Goal: Task Accomplishment & Management: Manage account settings

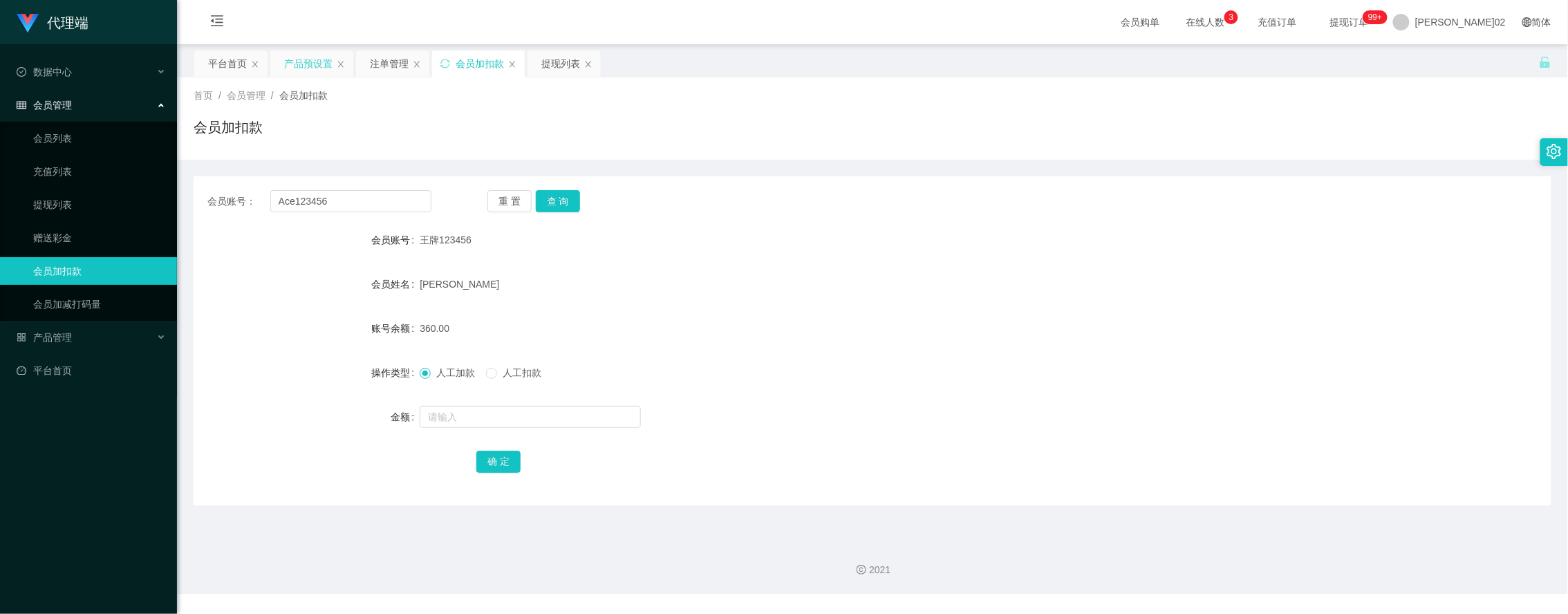
click at [306, 50] on div "产品预设置" at bounding box center [308, 63] width 49 height 26
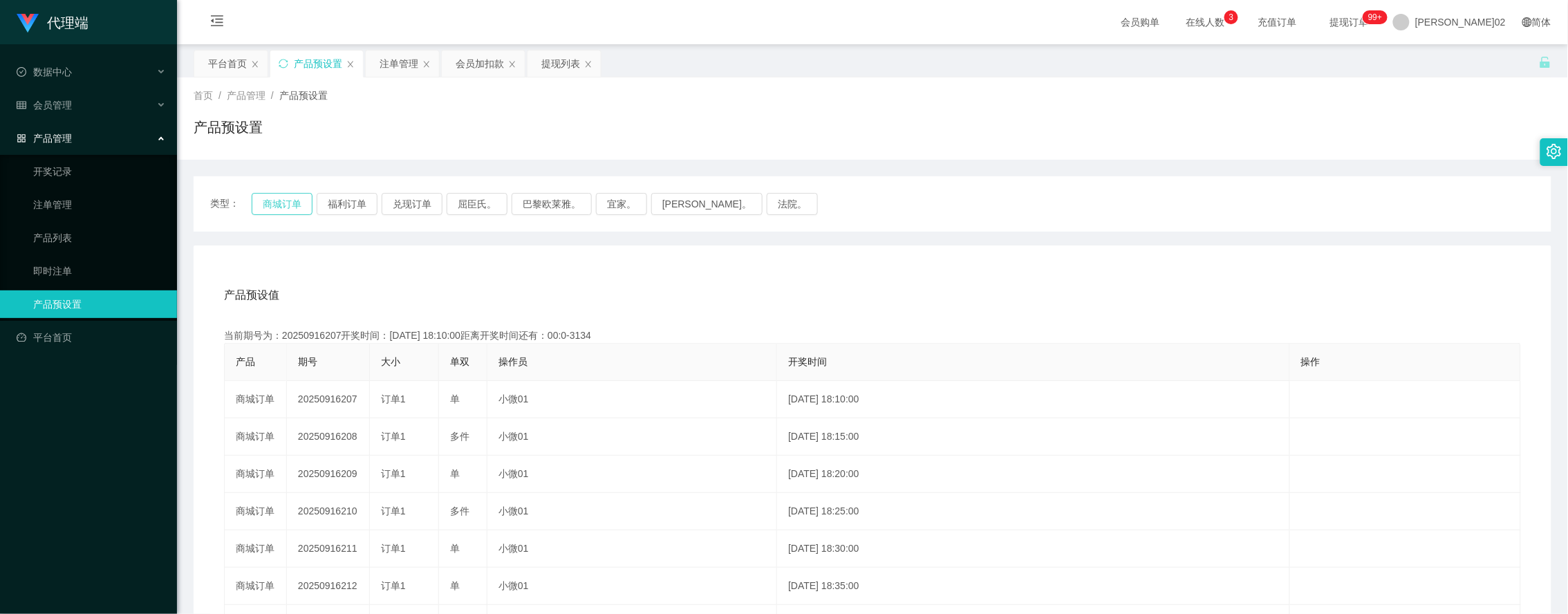
click at [287, 207] on button "商城订单" at bounding box center [282, 204] width 61 height 22
click at [550, 274] on div "产品预设值 添加期号 当前期号为：20250916218开奖时间：[DATE] 19:05:00距离开奖时间还有： 产品 期号 大小 单双 操作员 开奖时间 …" at bounding box center [872, 530] width 1358 height 569
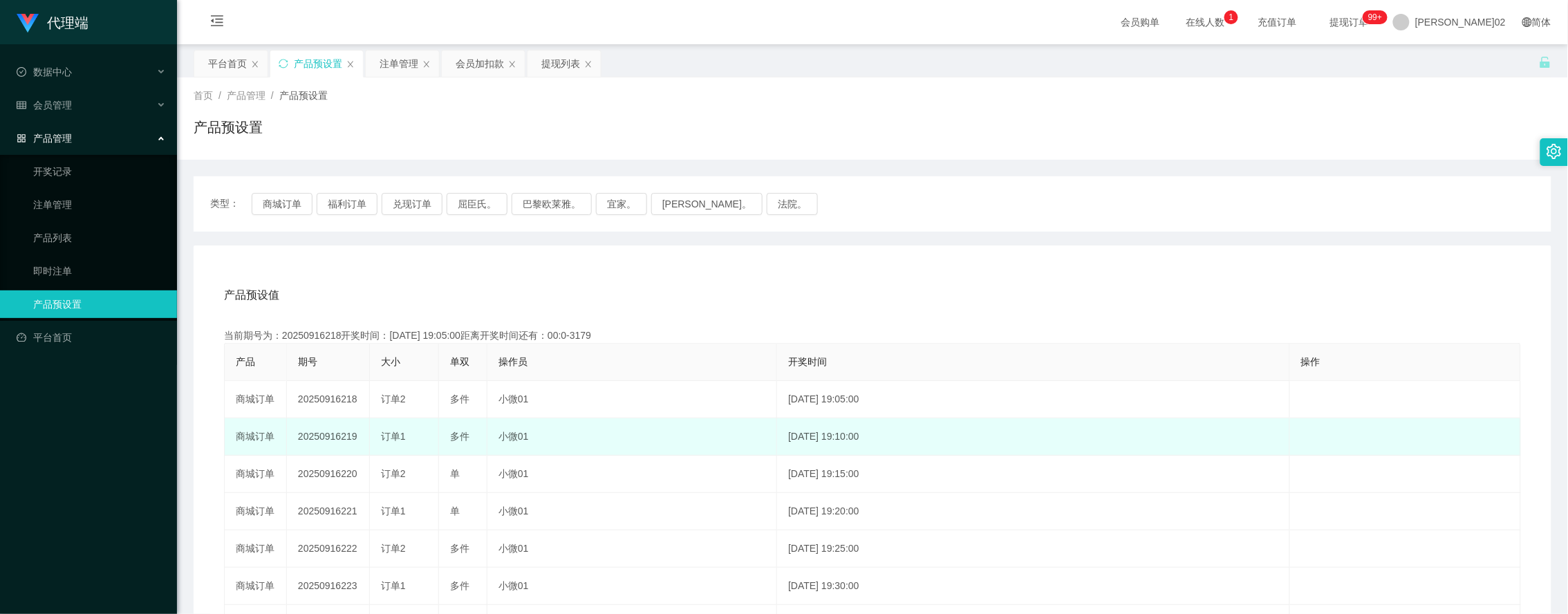
click at [344, 440] on td "20250916219" at bounding box center [329, 437] width 83 height 38
copy td "20250916219"
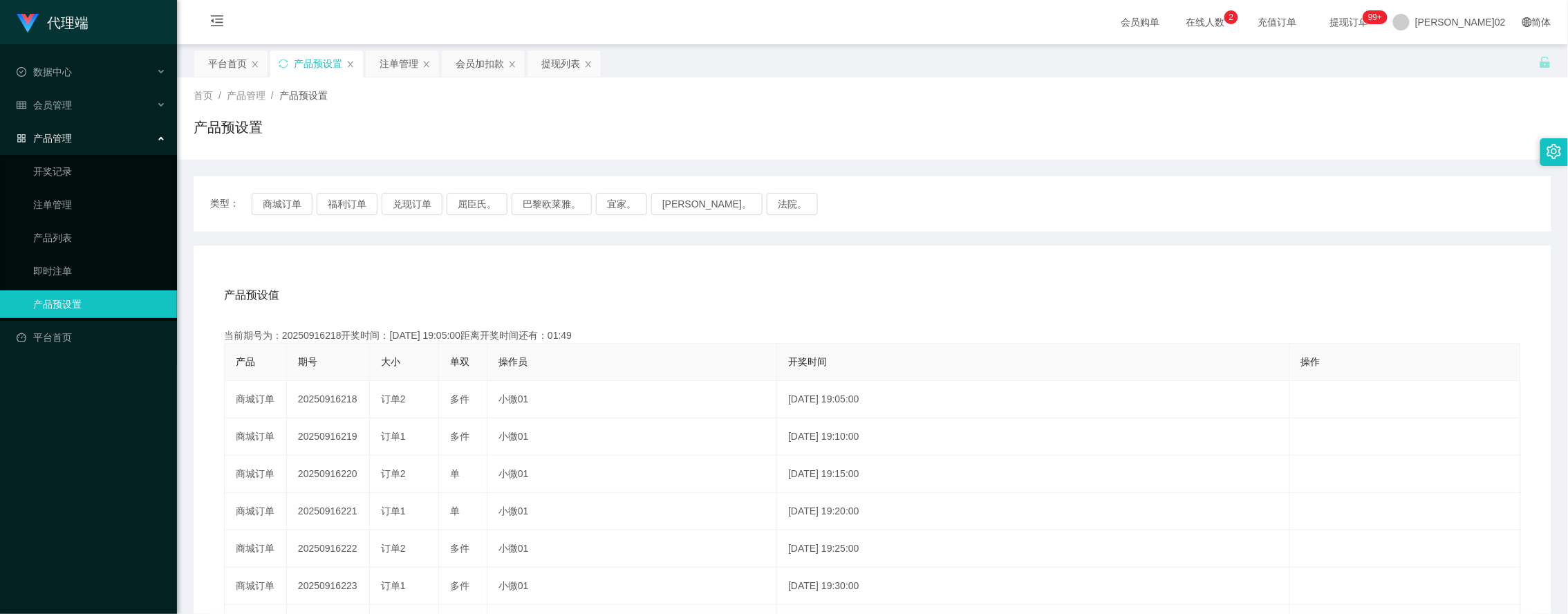
click at [1480, 202] on div "类型： 商城订单 福利订单 兑现订单 屈臣氏。 巴黎欧莱雅。 宜家。 [PERSON_NAME]。 法院。" at bounding box center [872, 204] width 1325 height 22
click at [290, 195] on button "商城订单" at bounding box center [282, 204] width 61 height 22
click at [808, 277] on div "产品预设值 添加期号" at bounding box center [873, 295] width 1297 height 38
click at [978, 247] on div "产品预设值 添加期号 当前期号为：20250916218开奖时间：[DATE] 19:05:00距离开奖时间还有：01:29 产品 期号 大小 单双 操作员 …" at bounding box center [872, 530] width 1358 height 569
click at [930, 271] on div "产品预设值 添加期号 当前期号为：20250916218开奖时间：[DATE] 19:05:00距离开奖时间还有：01:14 产品 期号 大小 单双 操作员 …" at bounding box center [872, 530] width 1358 height 569
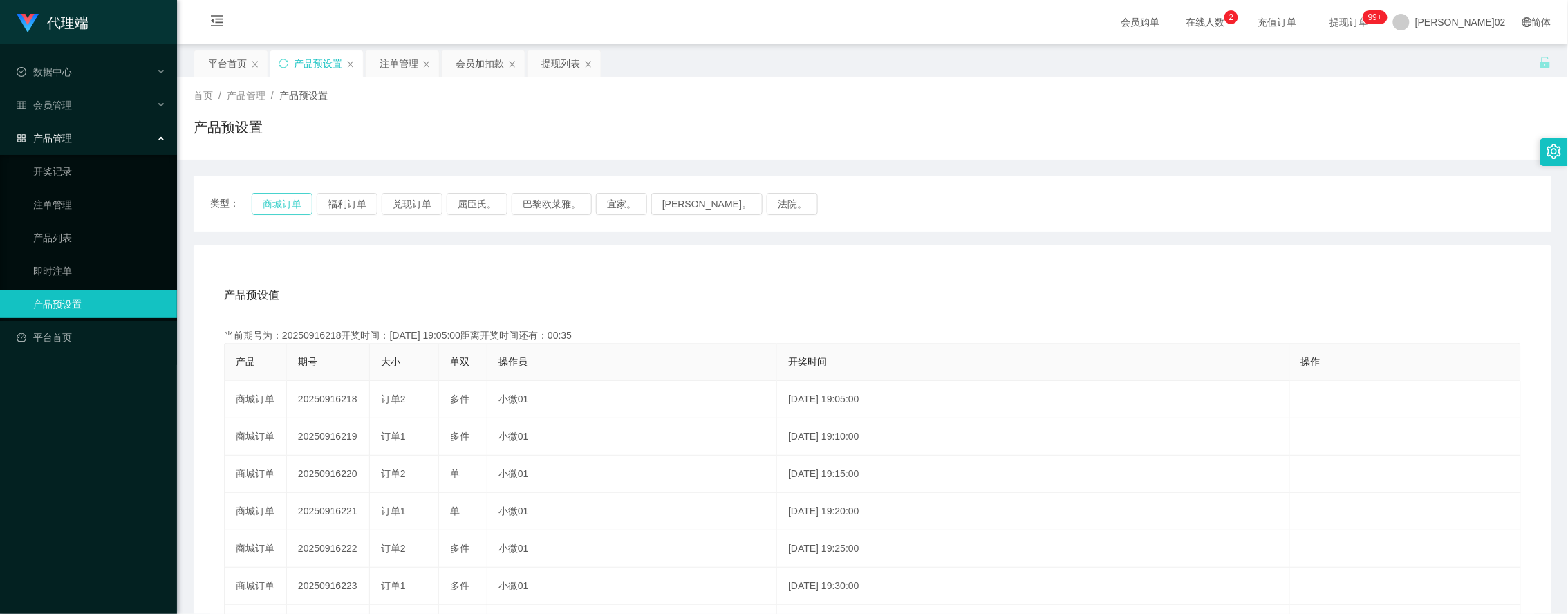
click at [309, 198] on button "商城订单" at bounding box center [282, 204] width 61 height 22
click at [266, 194] on button "商城订单" at bounding box center [282, 204] width 61 height 22
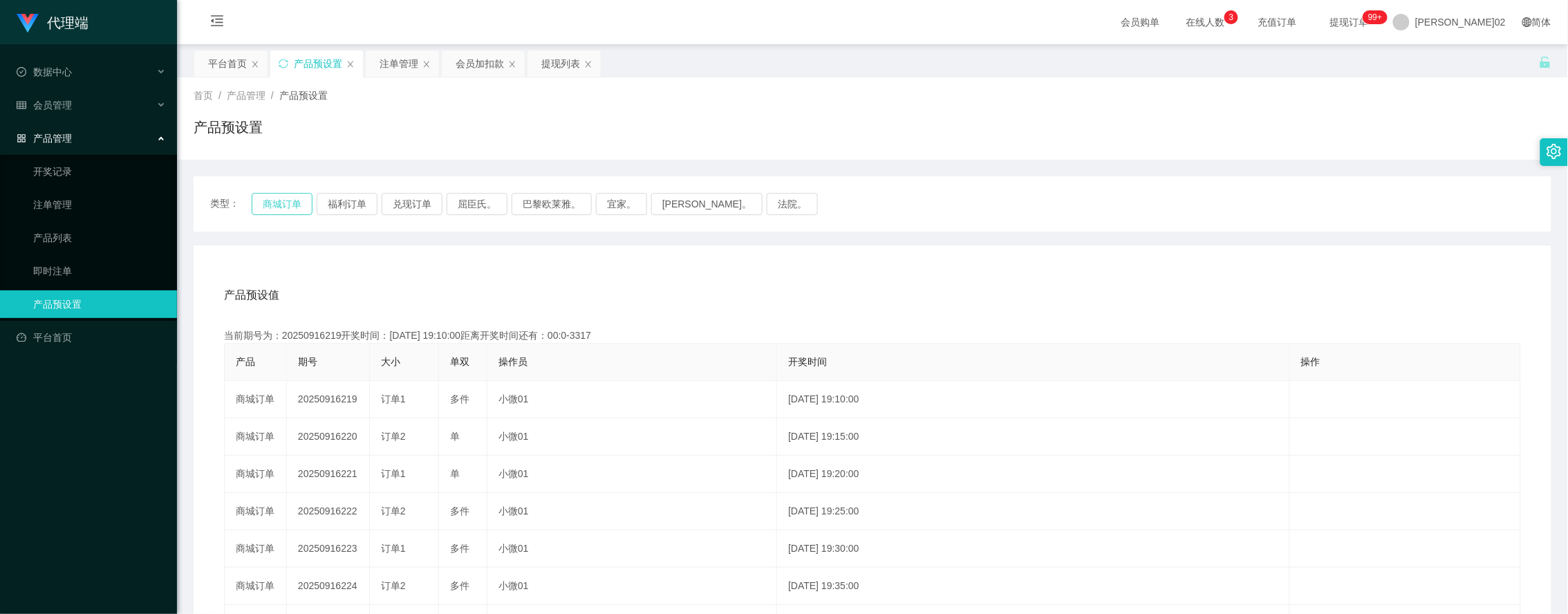
click at [266, 194] on button "商城订单" at bounding box center [282, 204] width 61 height 22
click at [391, 64] on div "注单管理" at bounding box center [398, 63] width 38 height 26
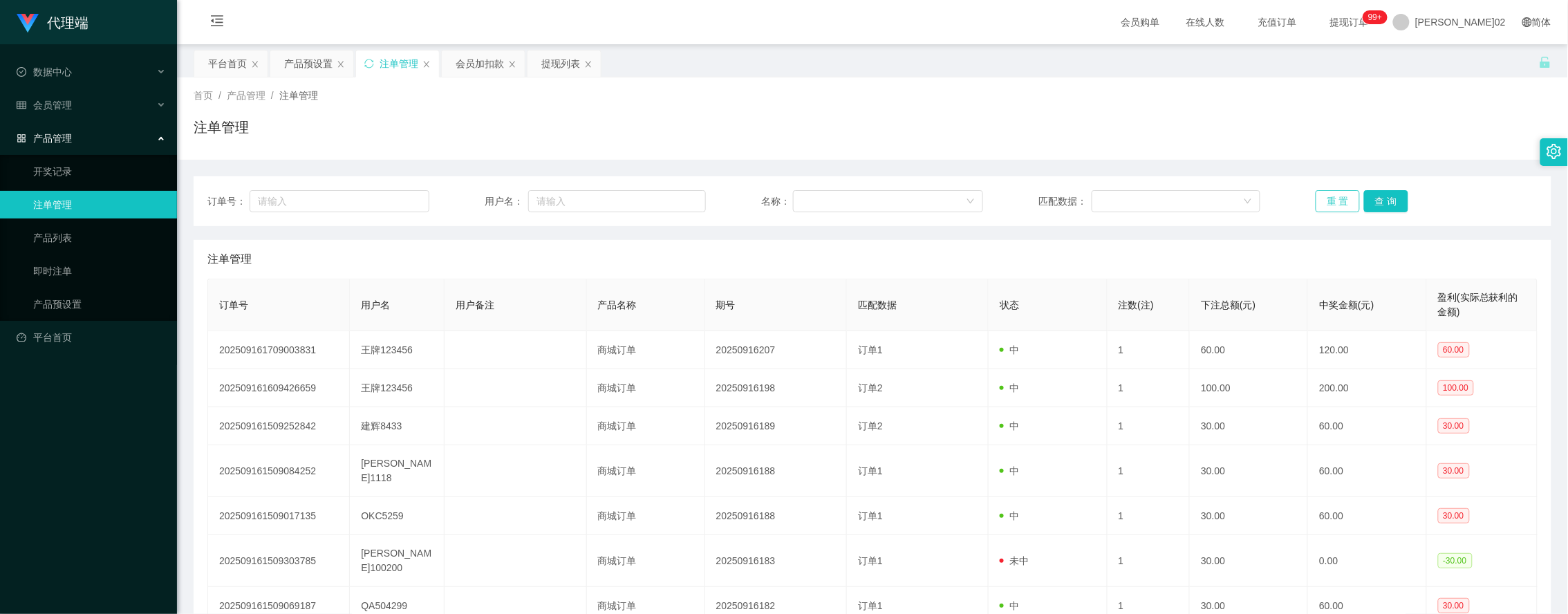
click at [1331, 208] on button "重 置" at bounding box center [1337, 201] width 44 height 22
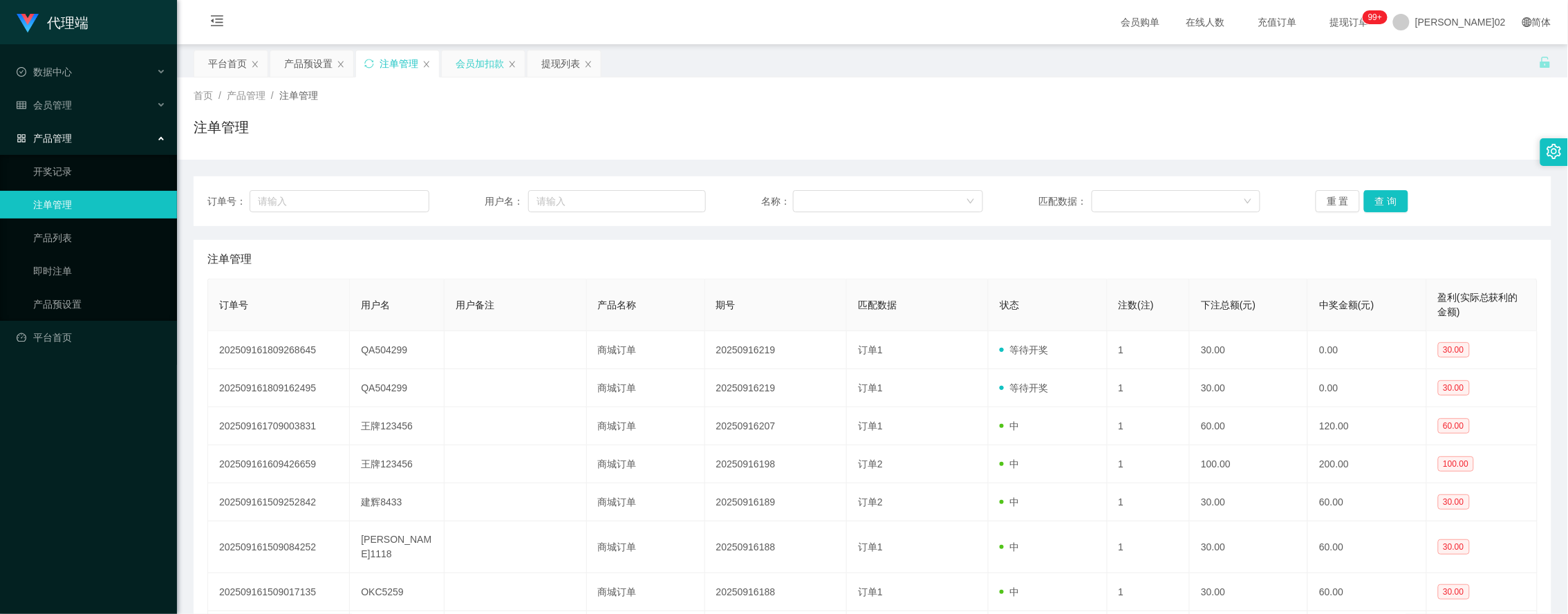
click at [475, 67] on div "会员加扣款" at bounding box center [480, 63] width 49 height 26
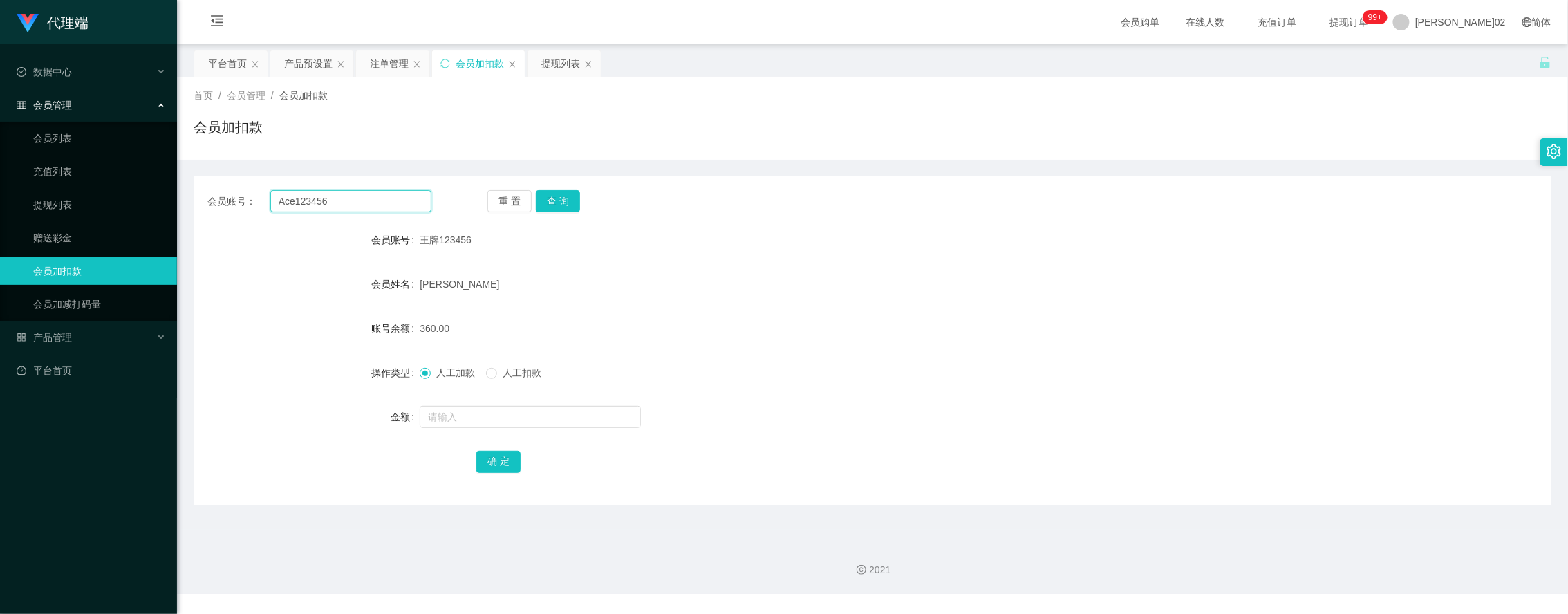
click at [360, 205] on input "Ace123456" at bounding box center [351, 201] width 161 height 22
click at [557, 201] on button "查 询" at bounding box center [558, 201] width 44 height 22
click at [395, 206] on input "Ace123456" at bounding box center [351, 201] width 161 height 22
paste input "Qa504299"
type input "Qa504299"
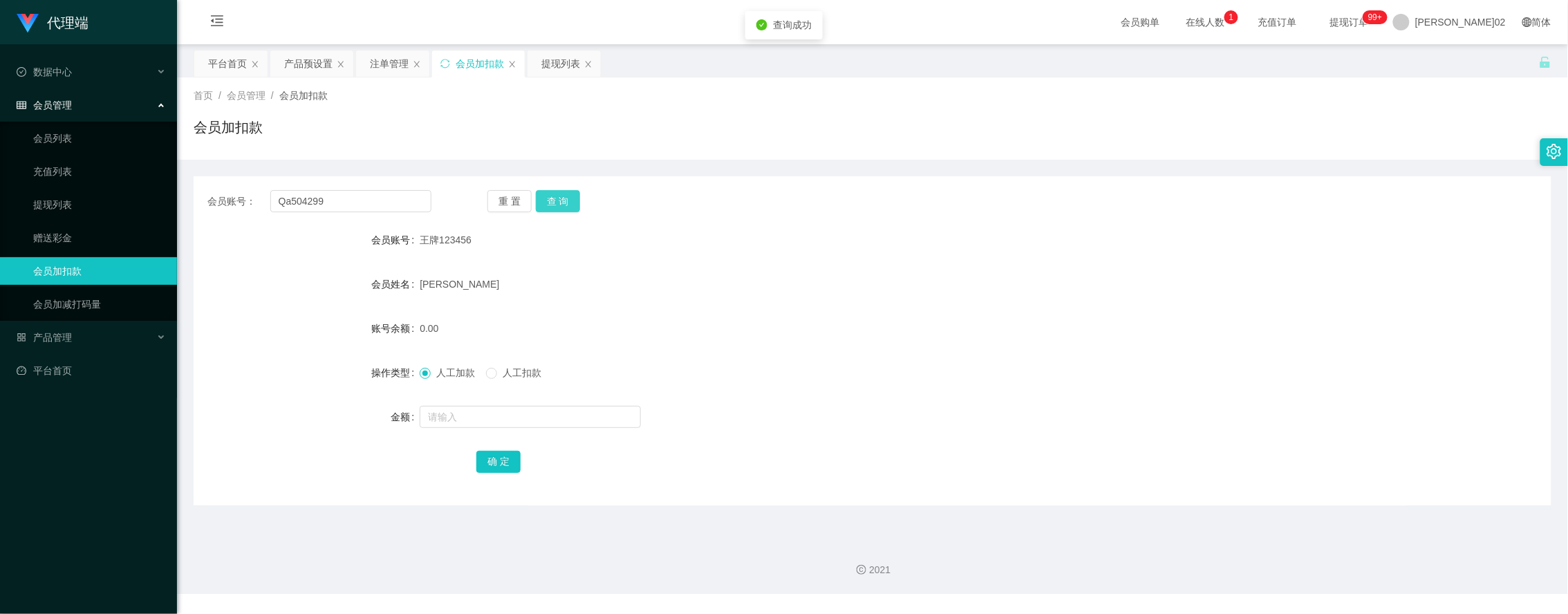
click at [557, 197] on button "查 询" at bounding box center [558, 201] width 44 height 22
click at [395, 64] on div "注单管理" at bounding box center [389, 63] width 38 height 26
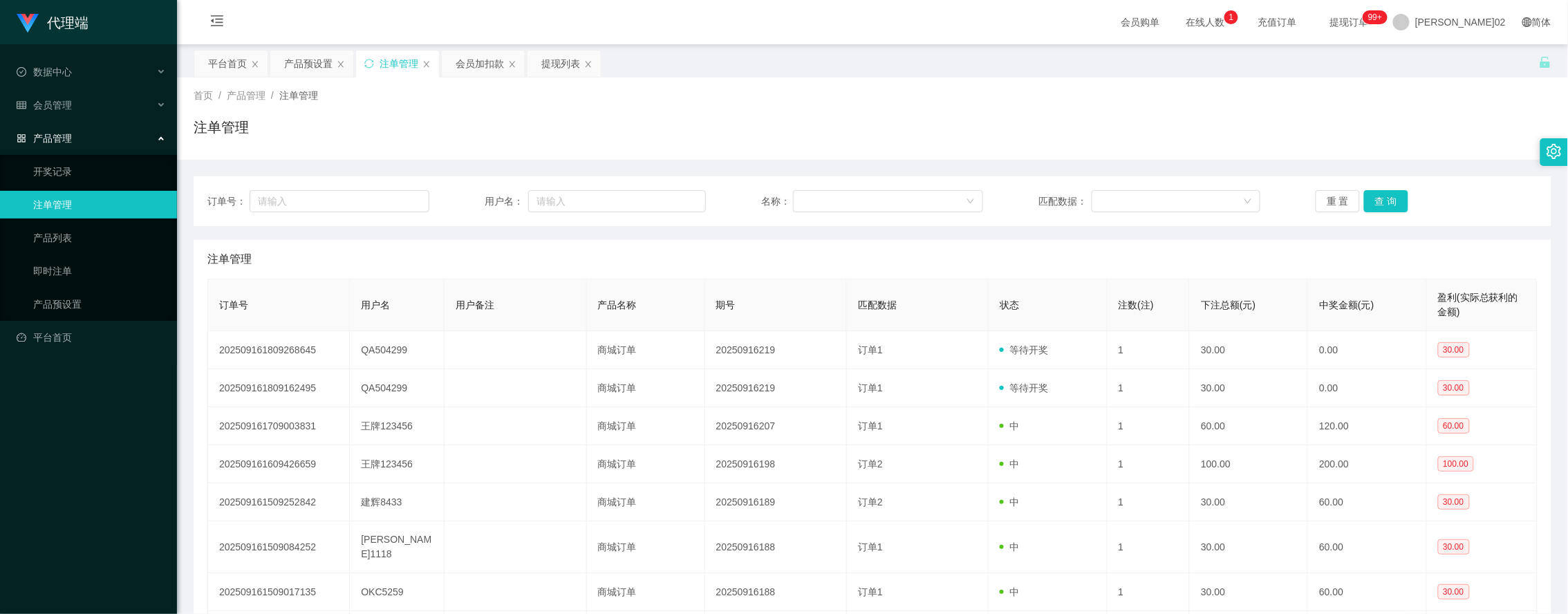
click at [1339, 188] on div "订单号： 用户名： 名称： 匹配数据： 重 置 查 询" at bounding box center [872, 201] width 1358 height 49
click at [1338, 187] on div "订单号： 用户名： 名称： 匹配数据： 重 置 查 询" at bounding box center [872, 201] width 1358 height 49
drag, startPoint x: 1338, startPoint y: 187, endPoint x: 1322, endPoint y: 202, distance: 21.9
click at [1322, 202] on button "重 置" at bounding box center [1337, 201] width 44 height 22
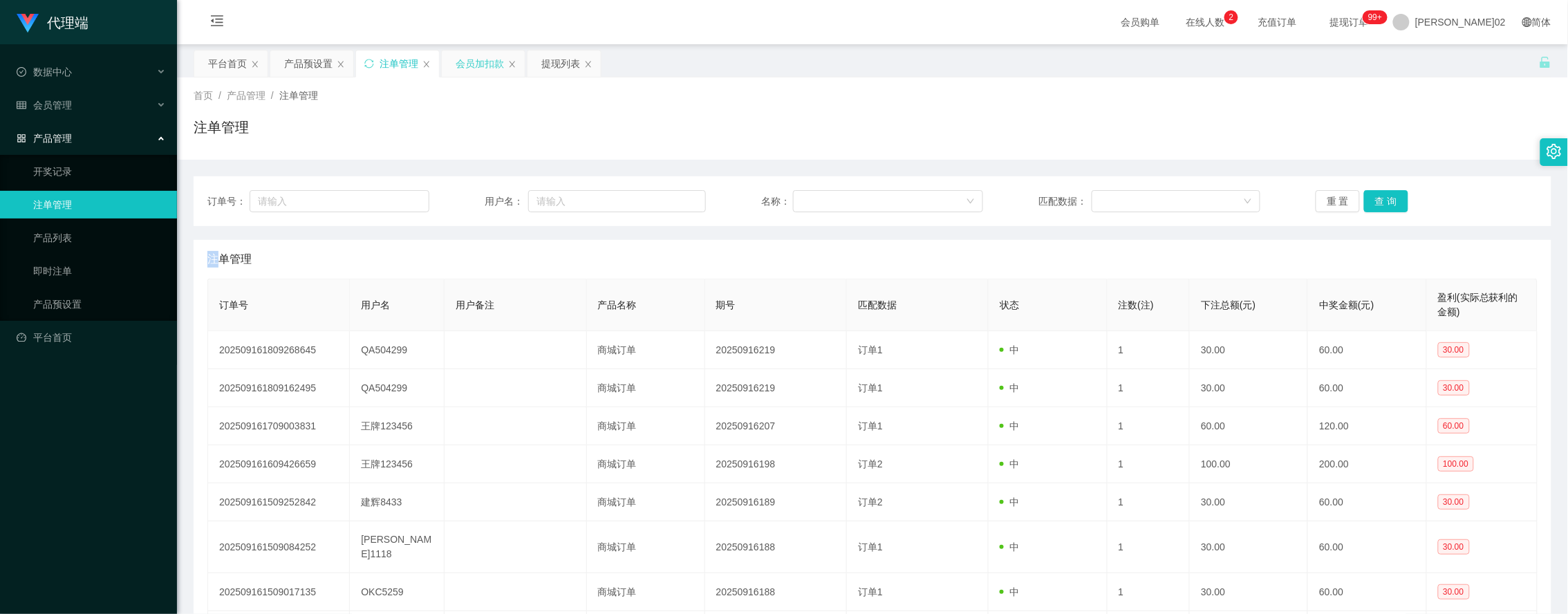
click at [495, 54] on div "会员加扣款" at bounding box center [480, 63] width 49 height 26
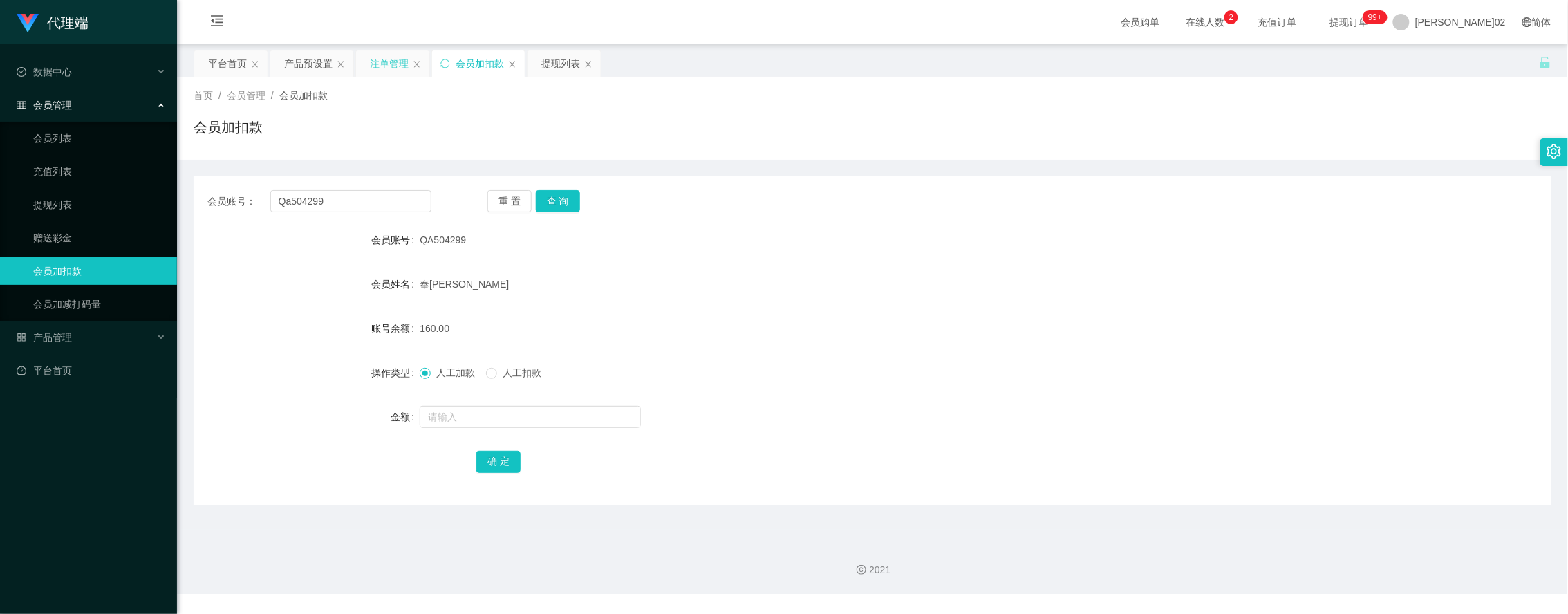
click at [363, 64] on div "注单管理" at bounding box center [392, 63] width 73 height 26
click at [543, 63] on div "提现列表" at bounding box center [560, 63] width 38 height 26
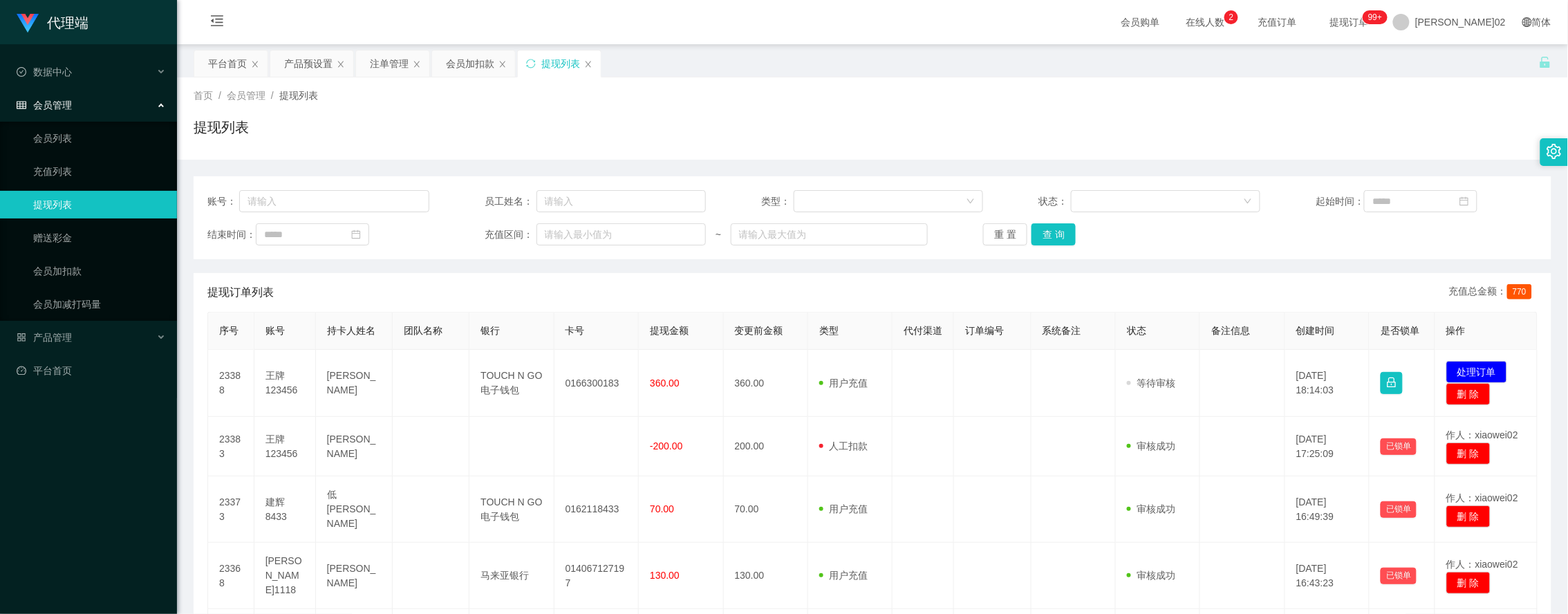
click at [988, 209] on div "账号： 员工姓名： 类型： 状态： 起始时间：" at bounding box center [872, 201] width 1330 height 22
click at [977, 242] on div "结束时间： 充值区间： ~ 重 置 查 询" at bounding box center [872, 234] width 1330 height 22
click at [992, 238] on button "重 置" at bounding box center [1005, 234] width 44 height 22
drag, startPoint x: 1384, startPoint y: 282, endPoint x: 1388, endPoint y: 305, distance: 23.3
click at [1384, 282] on div "提现订单列表 充值总金额： 770" at bounding box center [872, 292] width 1330 height 38
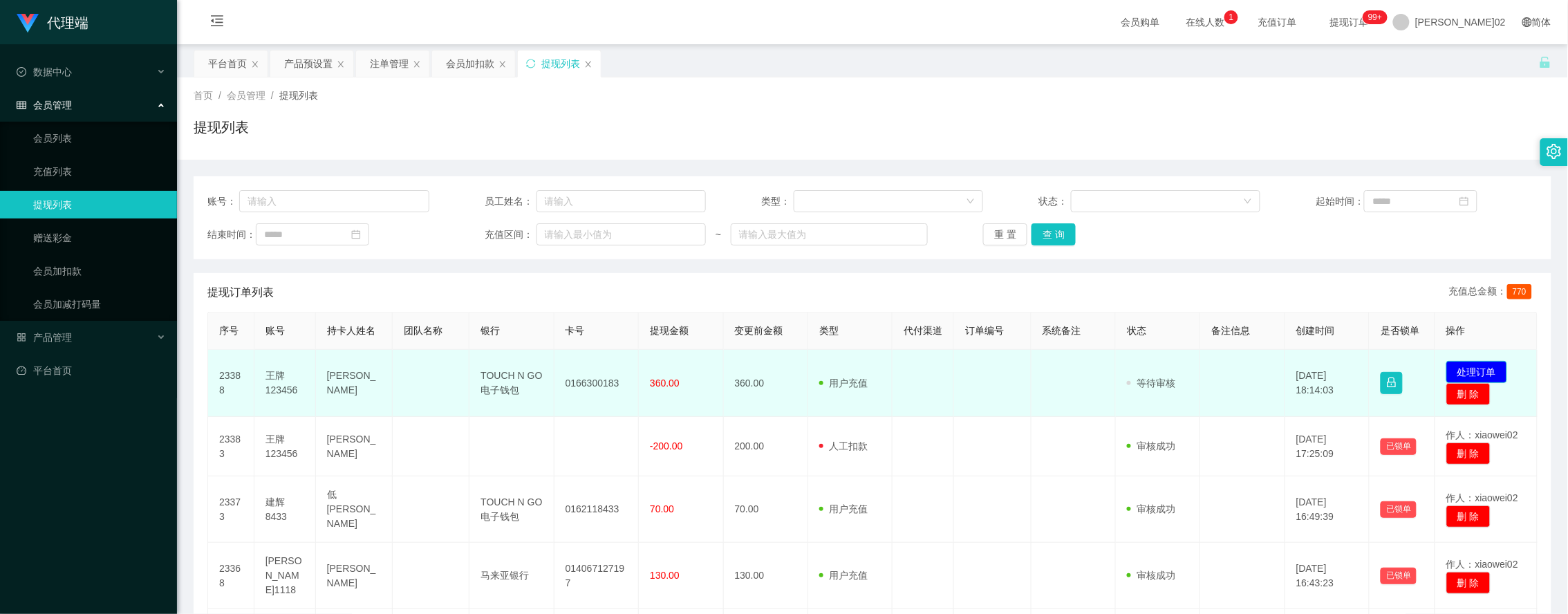
click at [1460, 382] on button "处理订单" at bounding box center [1477, 372] width 61 height 22
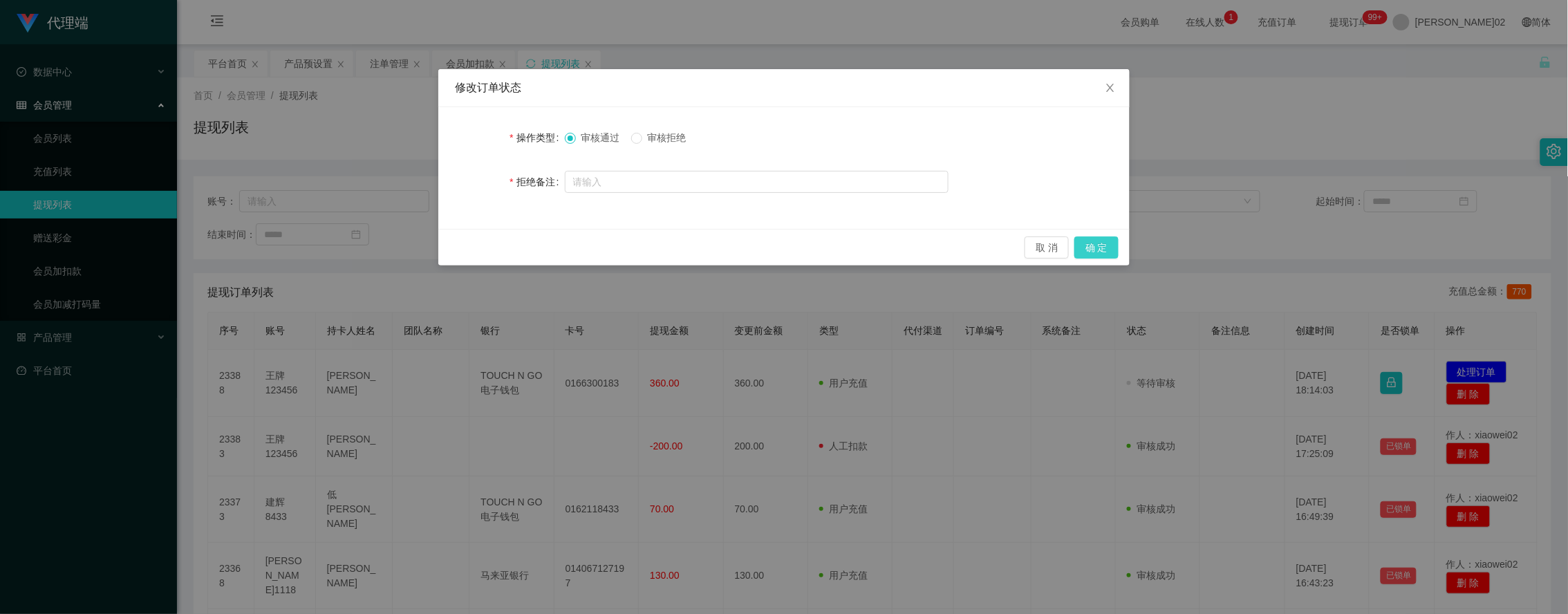
click at [1107, 256] on button "确 定" at bounding box center [1097, 247] width 44 height 22
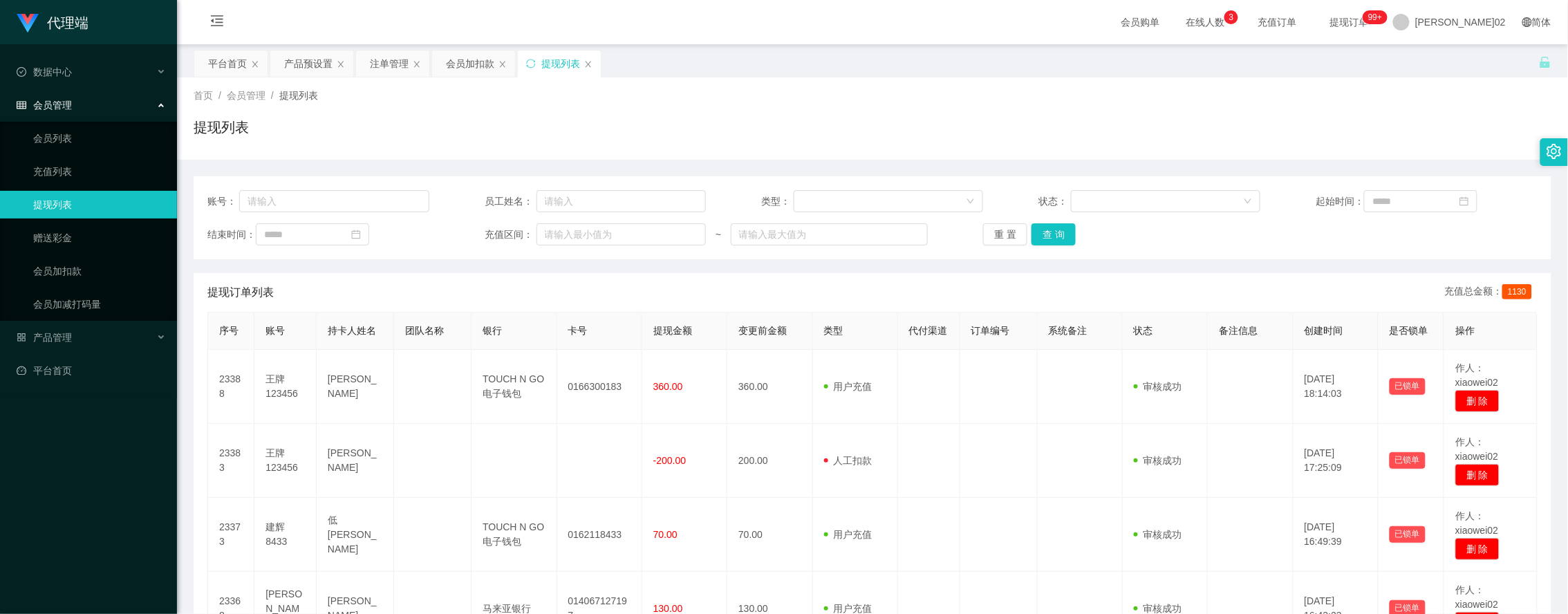
click at [1047, 133] on div "提现列表" at bounding box center [872, 133] width 1358 height 32
click at [1017, 233] on button "重 置" at bounding box center [1005, 234] width 44 height 22
click at [1017, 233] on div "重 置 查 询" at bounding box center [1093, 234] width 222 height 22
click at [1017, 233] on button "重 置" at bounding box center [1005, 234] width 44 height 22
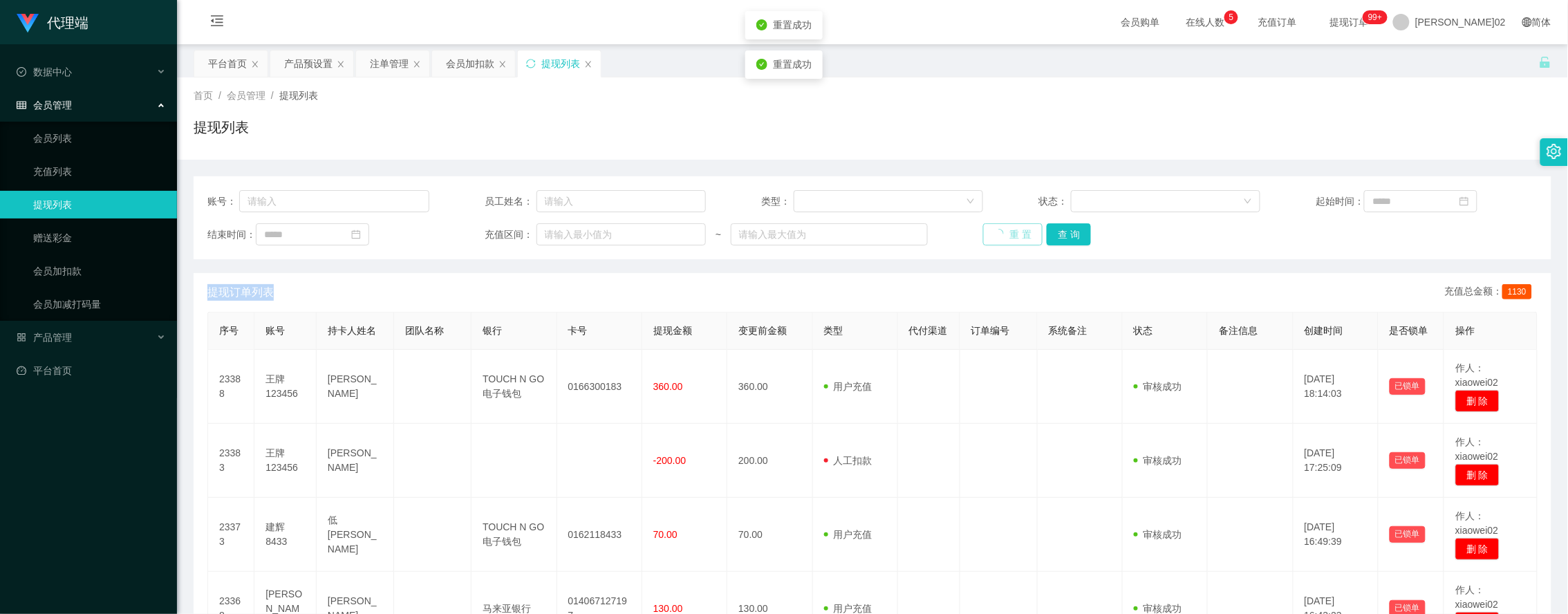
click at [1017, 233] on div "重 置 查 询" at bounding box center [1093, 234] width 222 height 22
click at [1017, 233] on button "重 置" at bounding box center [1013, 234] width 60 height 22
click at [1017, 233] on div "重 置 查 询" at bounding box center [1093, 234] width 222 height 22
click at [996, 227] on button "重 置" at bounding box center [1005, 234] width 44 height 22
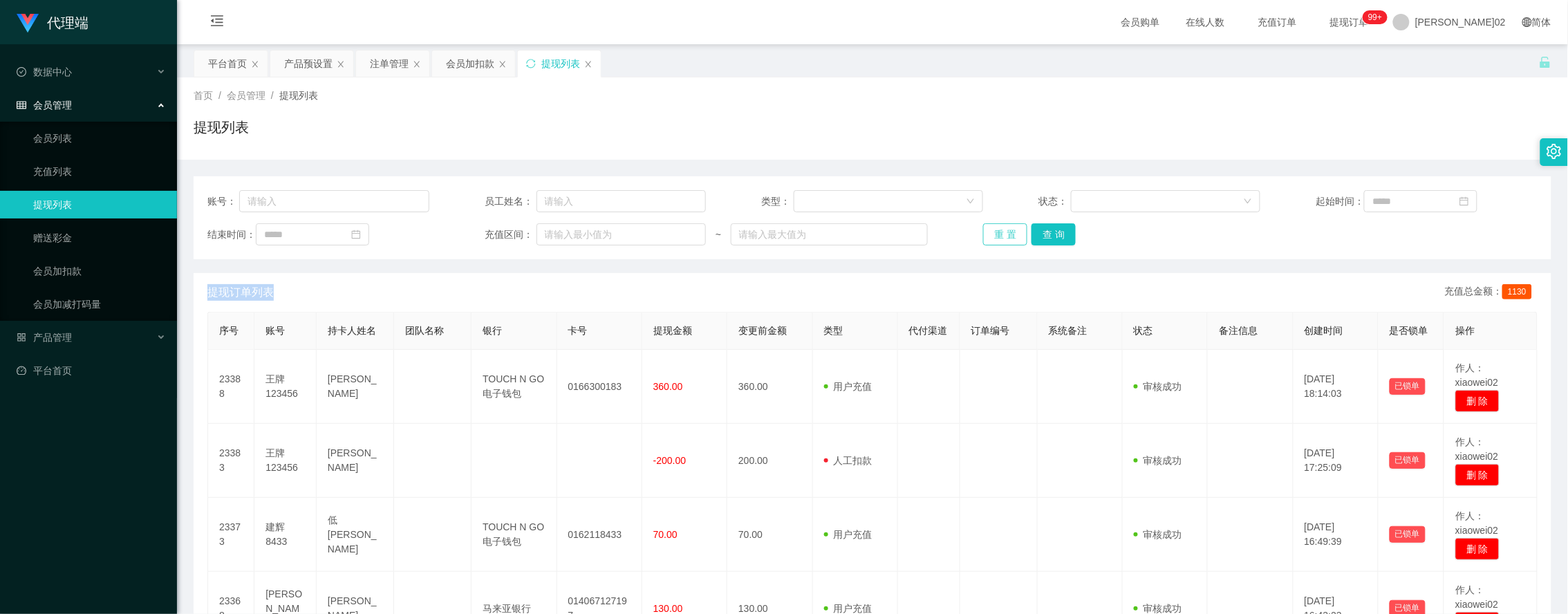
click at [1017, 239] on button "重 置" at bounding box center [1005, 234] width 44 height 22
click at [1014, 236] on div "重 置 查 询" at bounding box center [1093, 234] width 222 height 22
click at [1002, 232] on button "重 置" at bounding box center [1005, 234] width 44 height 22
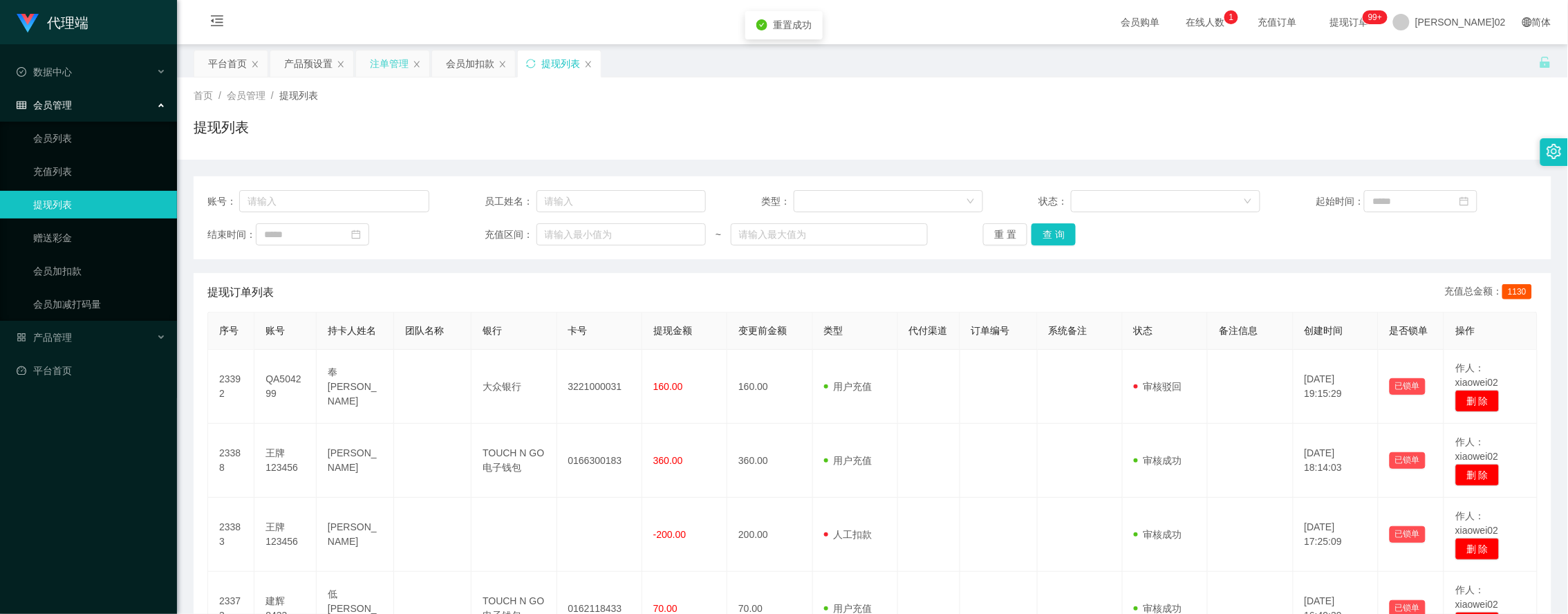
click at [388, 62] on div "注单管理" at bounding box center [389, 63] width 38 height 26
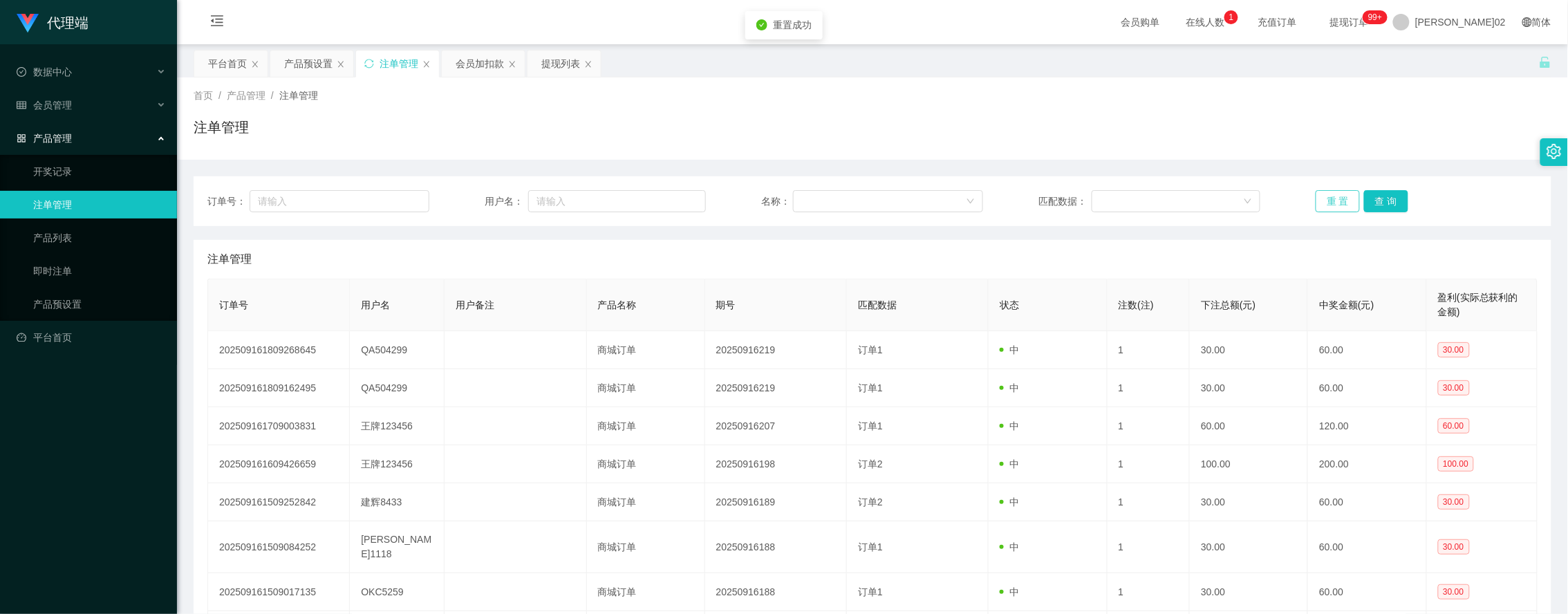
click at [1321, 204] on button "重 置" at bounding box center [1337, 201] width 44 height 22
click at [478, 60] on div "会员加扣款" at bounding box center [480, 63] width 49 height 26
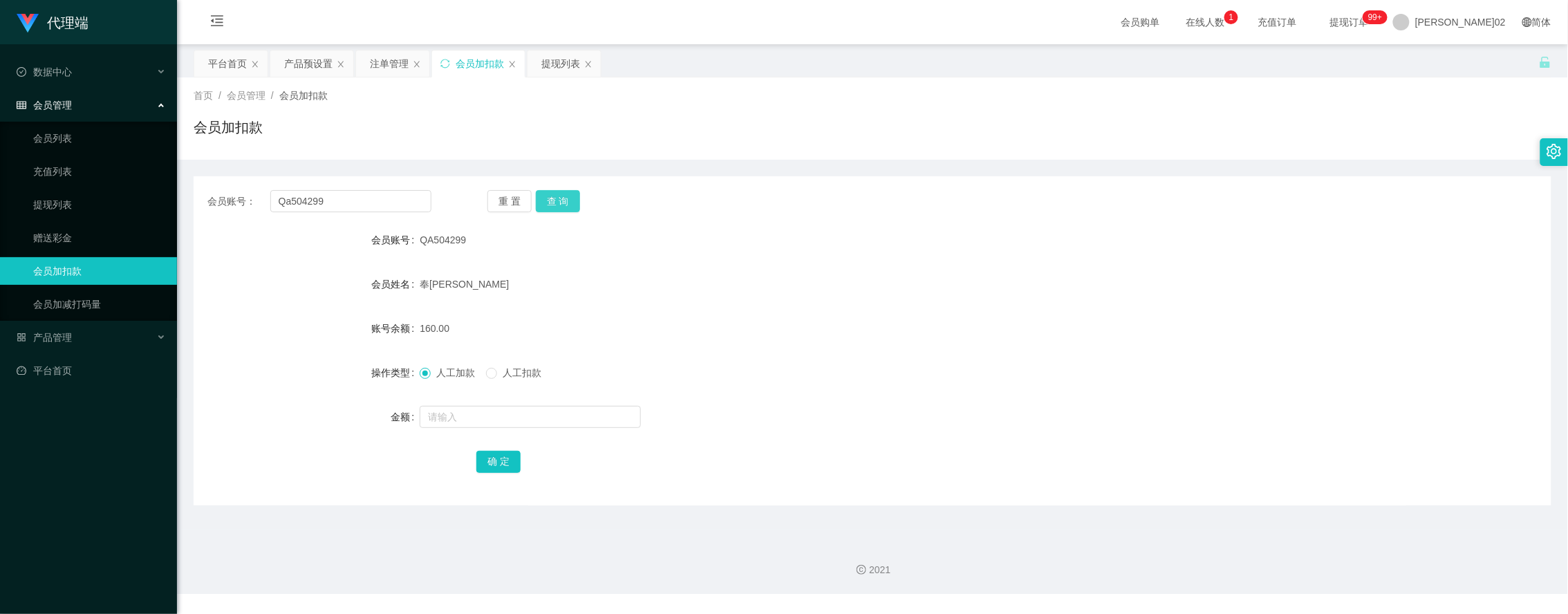
click at [566, 202] on button "查 询" at bounding box center [558, 201] width 44 height 22
click at [479, 409] on input "text" at bounding box center [530, 416] width 221 height 22
type input "60"
click at [495, 442] on form "会员账号 QA504299 会员姓名 奉[PERSON_NAME] 账号余额 160.00 操作类型 人工加款 人工扣款 金额 60 确 定" at bounding box center [872, 350] width 1358 height 249
click at [486, 454] on button "确 定" at bounding box center [498, 462] width 44 height 22
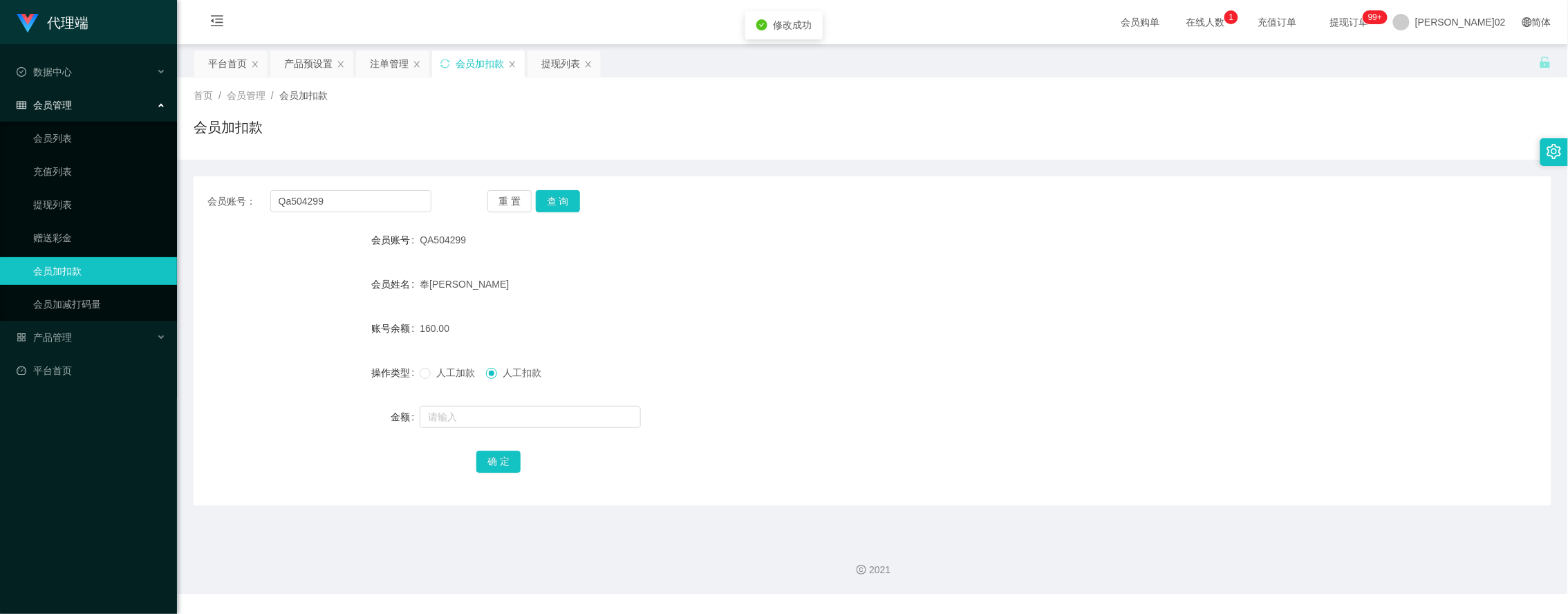
click at [762, 370] on div "人工加款 人工扣款" at bounding box center [816, 372] width 792 height 27
